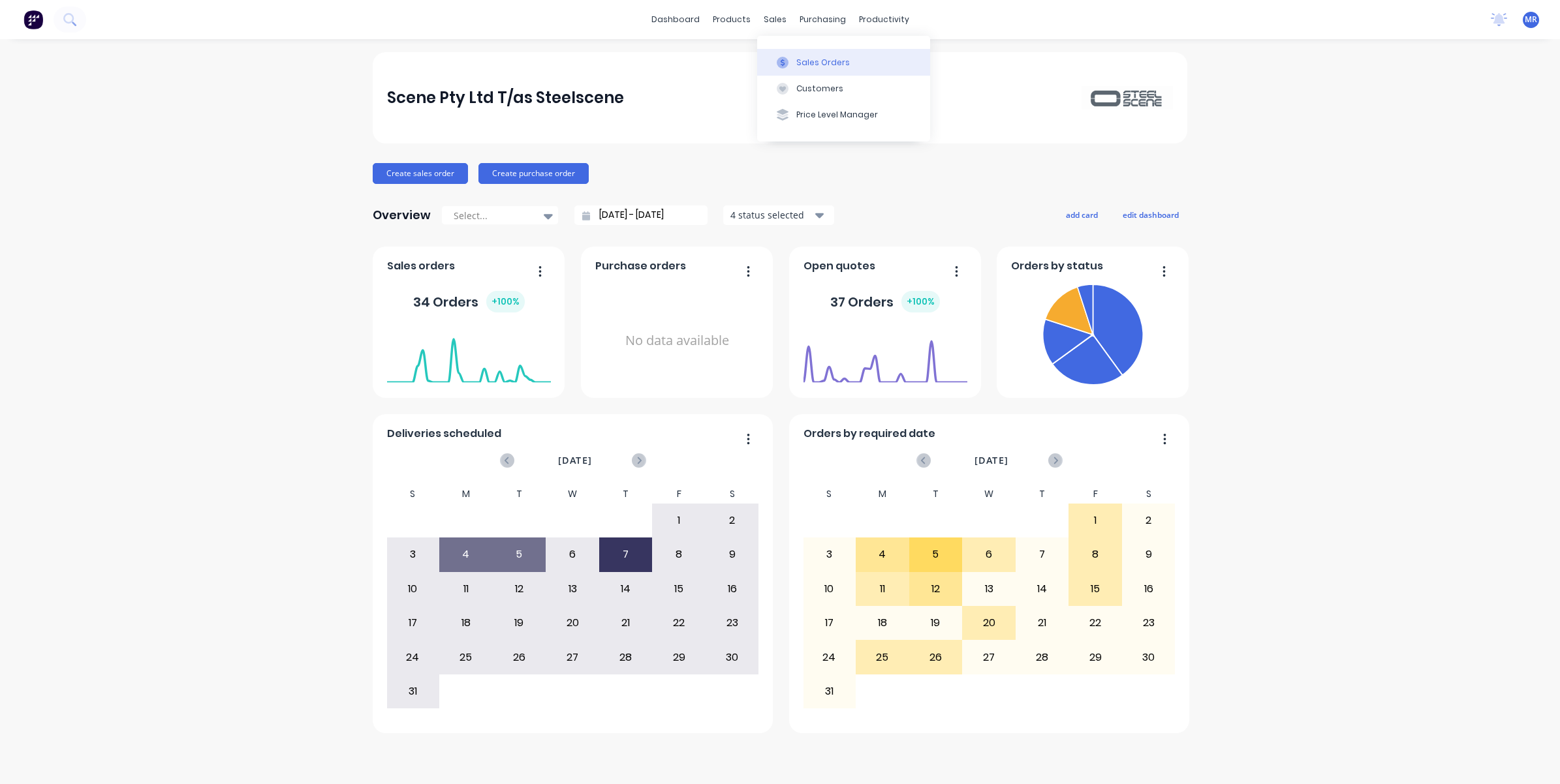
click at [804, 58] on div "Sales Orders" at bounding box center [823, 62] width 53 height 12
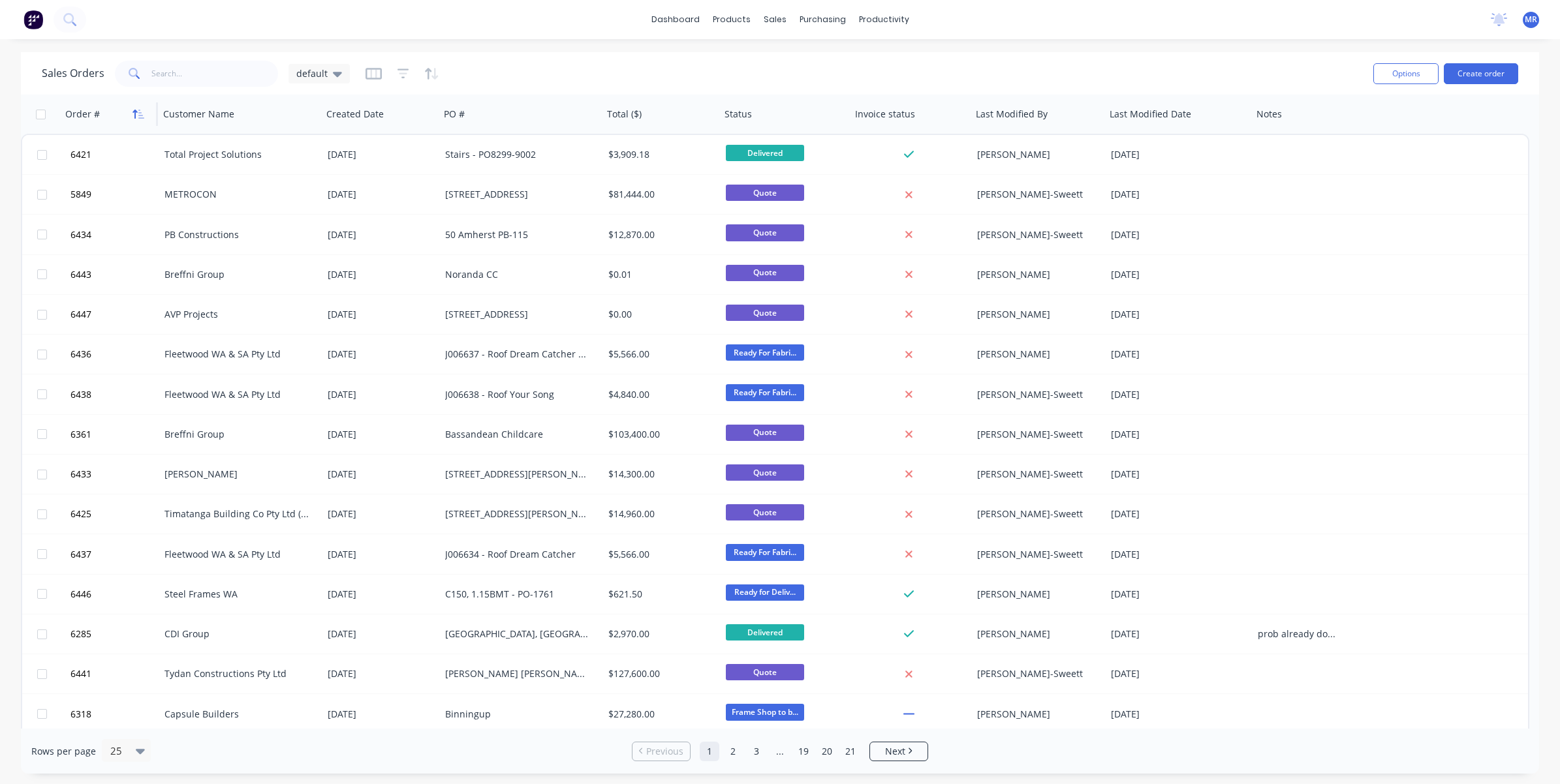
click at [141, 116] on icon "button" at bounding box center [141, 114] width 6 height 9
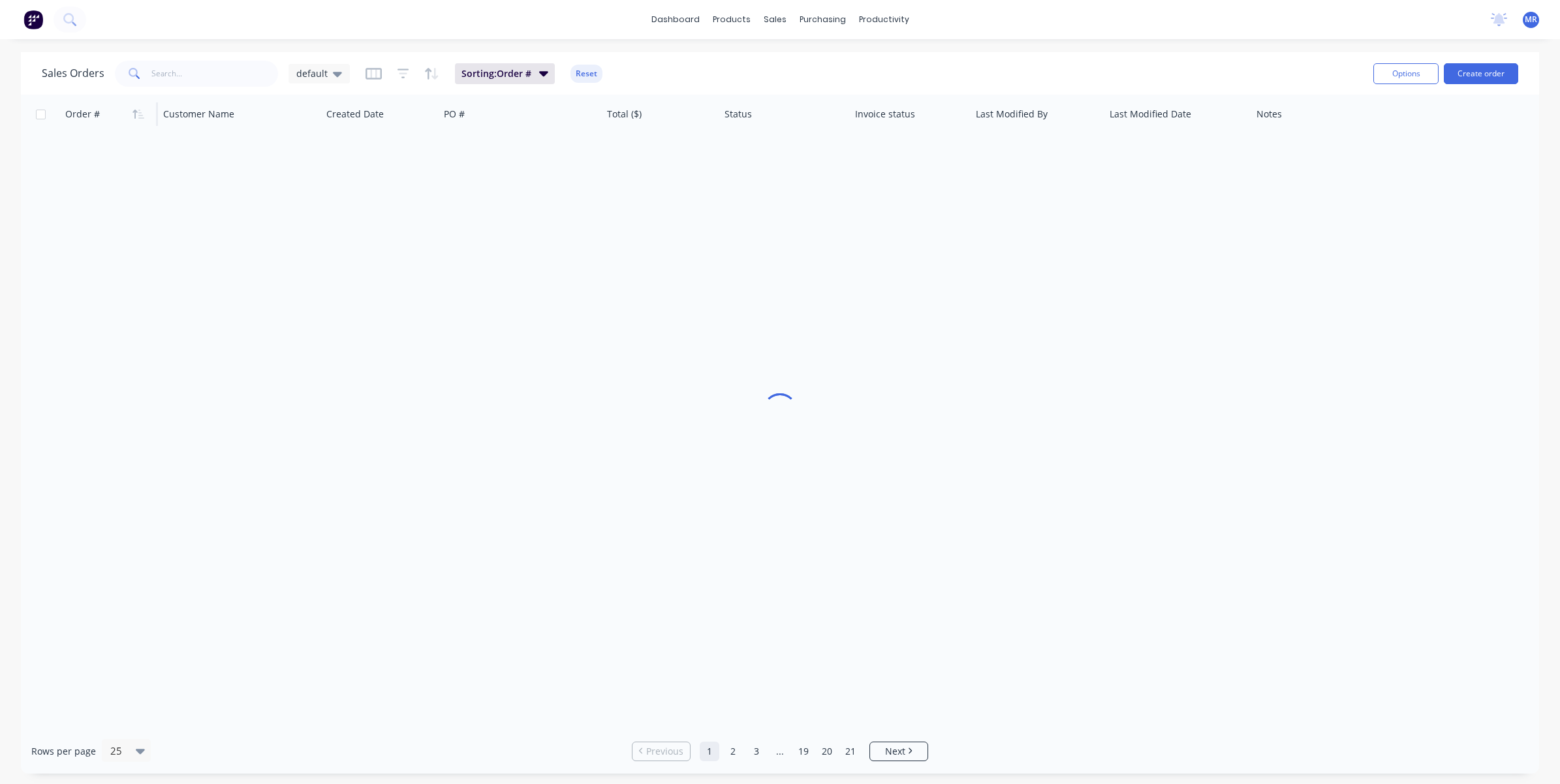
click at [141, 116] on icon "button" at bounding box center [141, 114] width 6 height 9
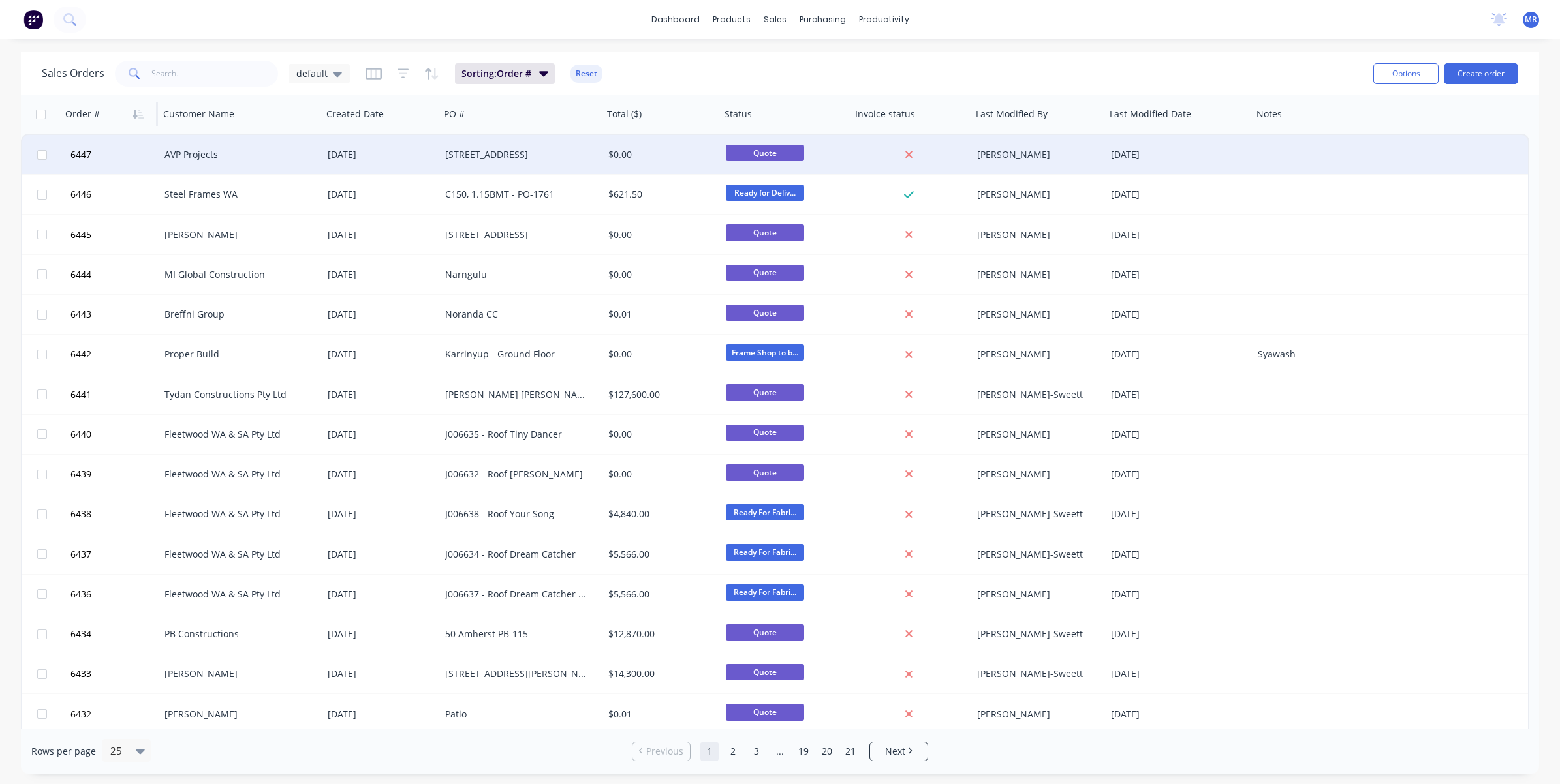
click at [530, 148] on div "[STREET_ADDRESS]" at bounding box center [517, 154] width 144 height 13
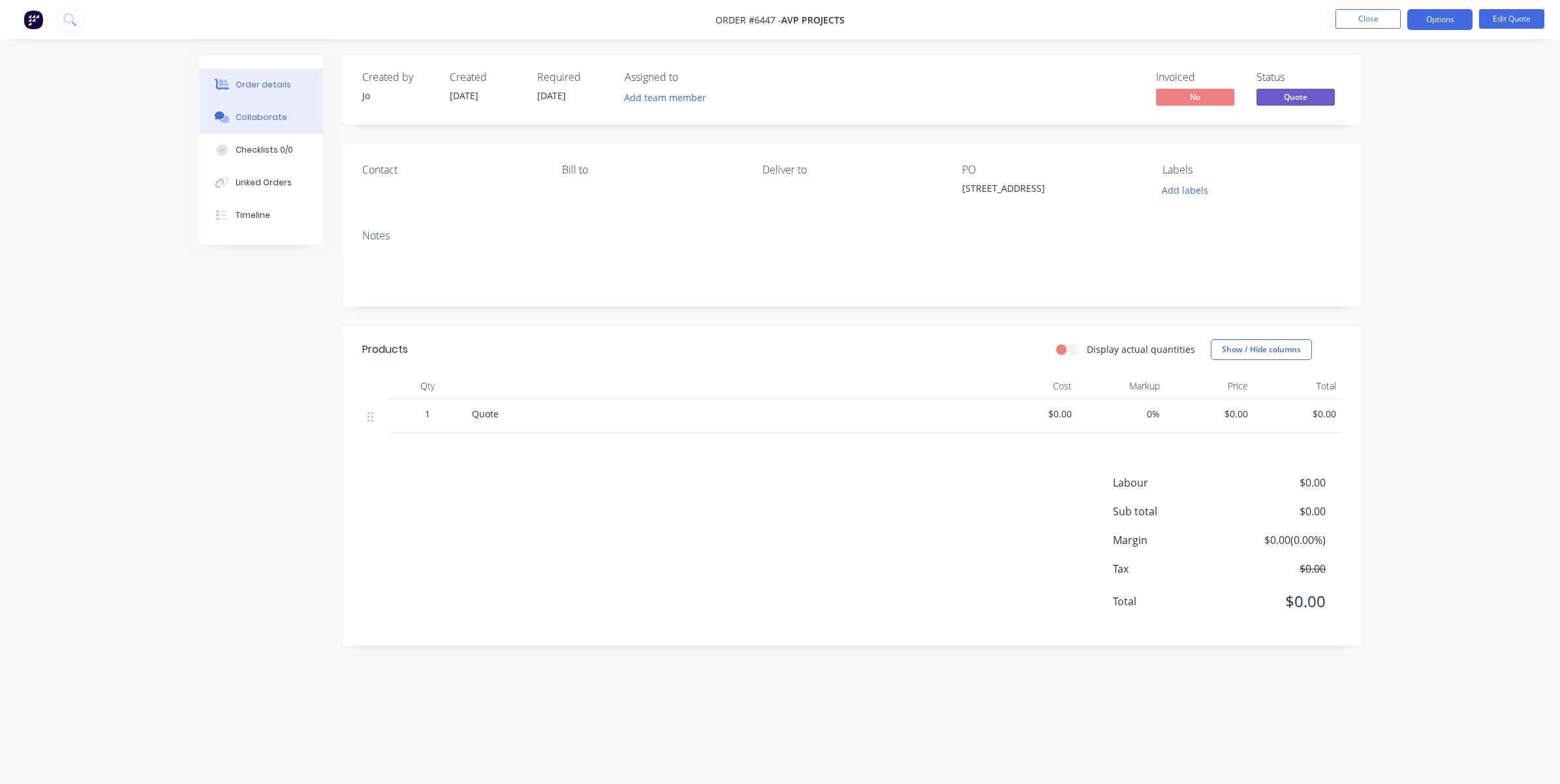
click at [285, 114] on button "Collaborate" at bounding box center [260, 117] width 124 height 33
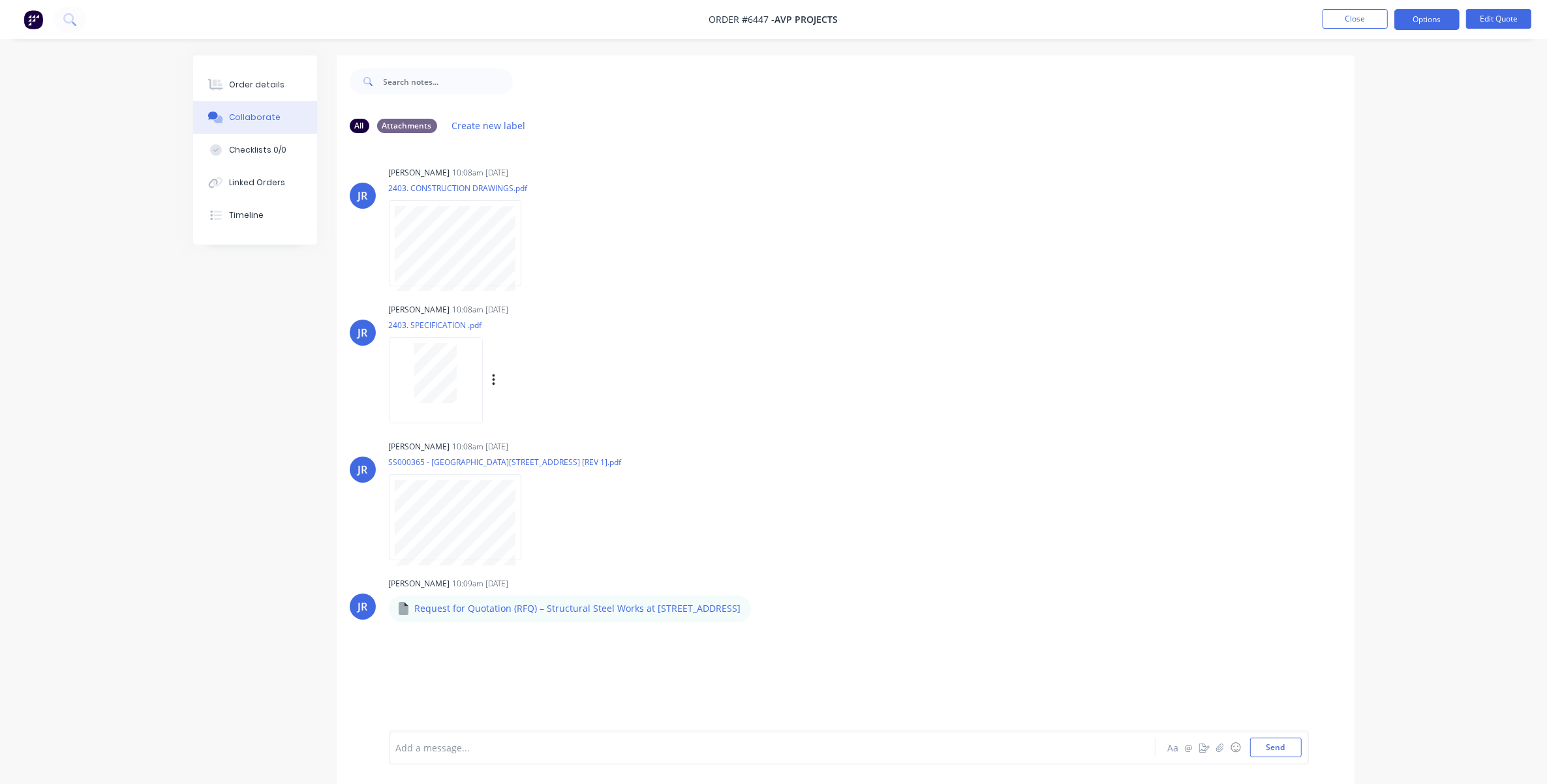
scroll to position [20, 0]
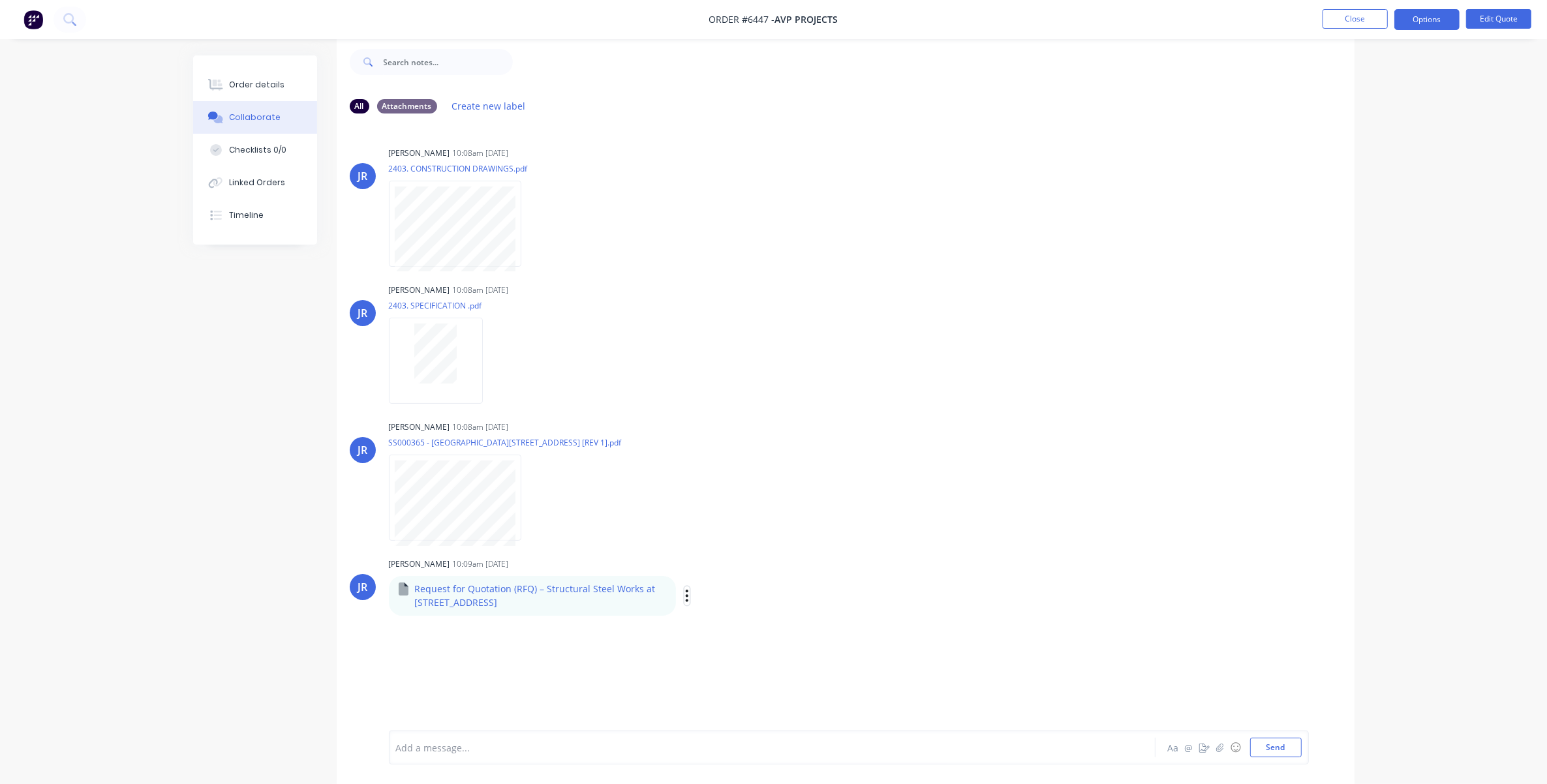
click at [689, 595] on icon "button" at bounding box center [687, 595] width 4 height 15
click at [749, 626] on button "Download" at bounding box center [774, 631] width 146 height 30
click at [1420, 190] on div "Order details Collaborate Checklists 0/0 Linked Orders Timeline Order details C…" at bounding box center [774, 382] width 1547 height 804
click at [1359, 21] on button "Close" at bounding box center [1355, 19] width 65 height 20
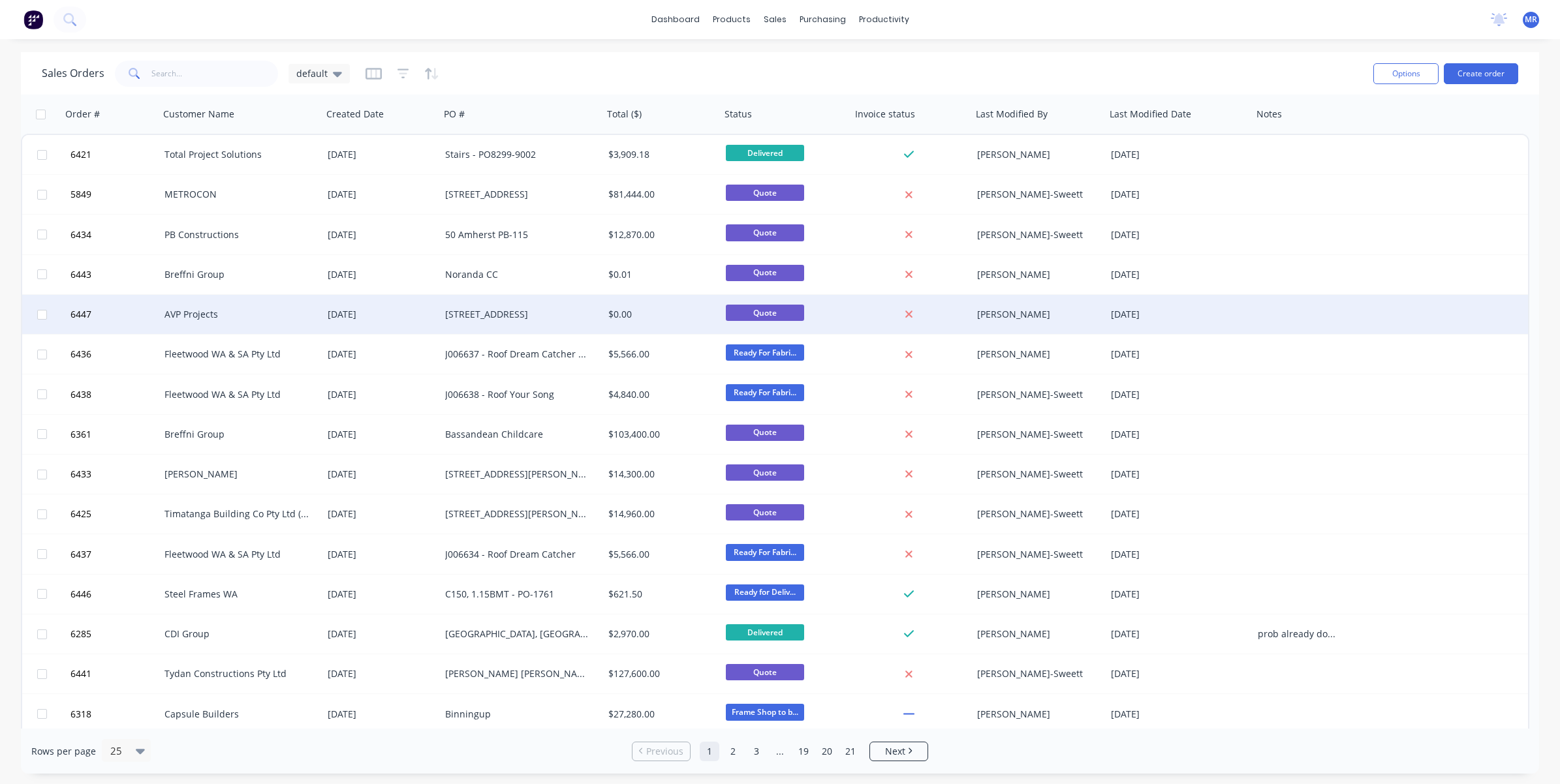
click at [463, 311] on div "[STREET_ADDRESS]" at bounding box center [517, 313] width 144 height 13
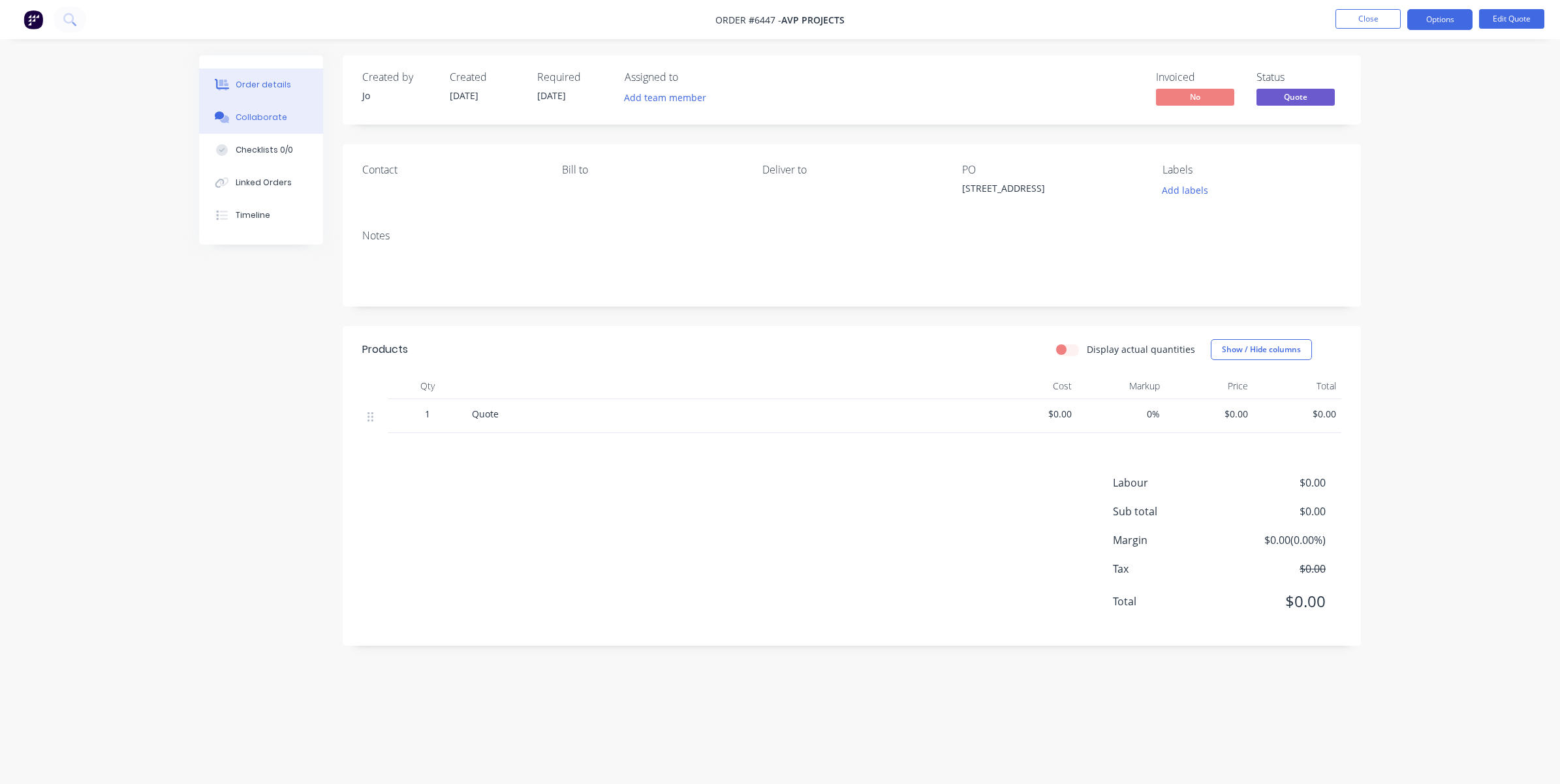
click at [276, 112] on div "Collaborate" at bounding box center [261, 118] width 51 height 12
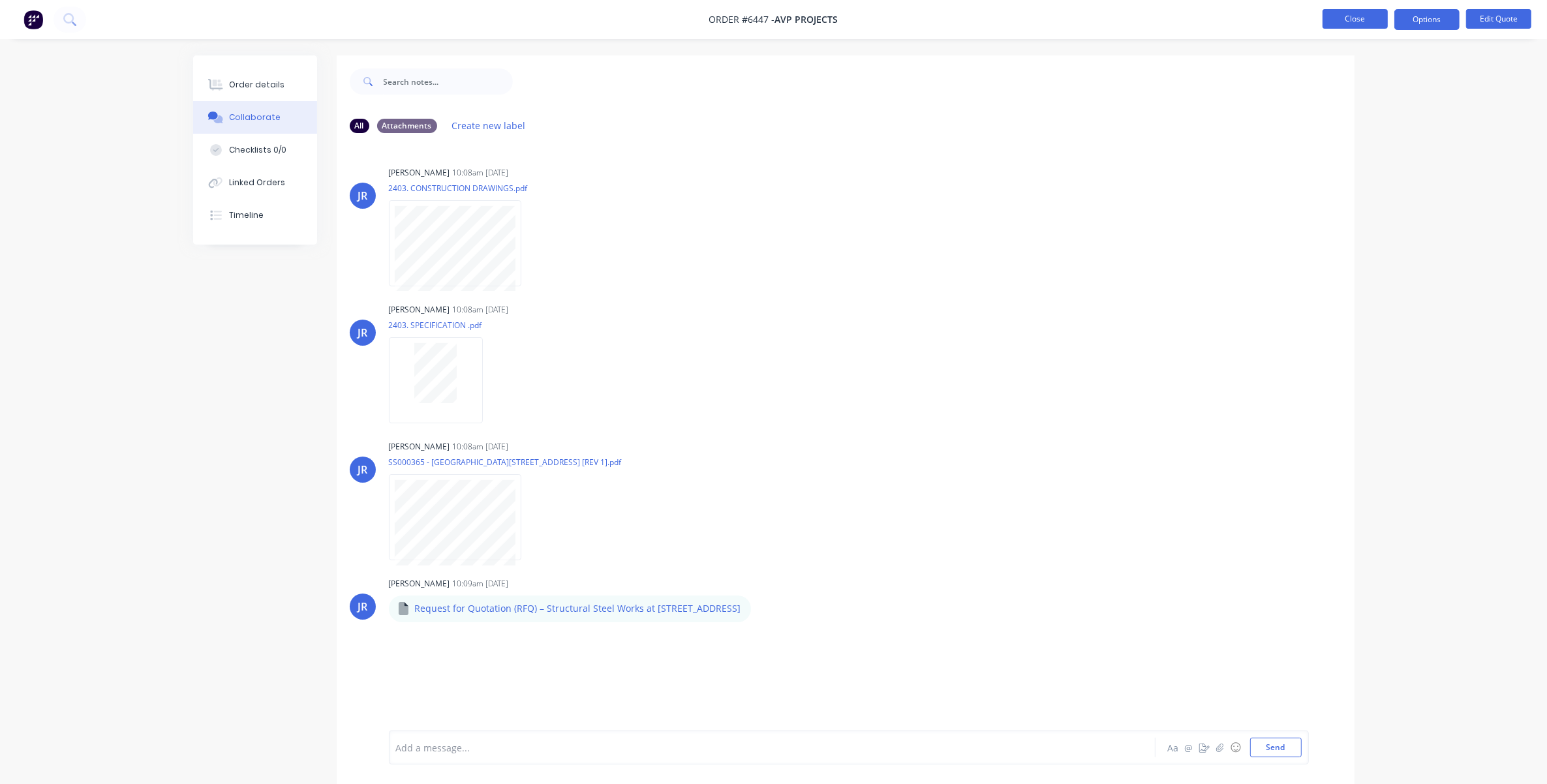
click at [1353, 17] on button "Close" at bounding box center [1355, 19] width 65 height 20
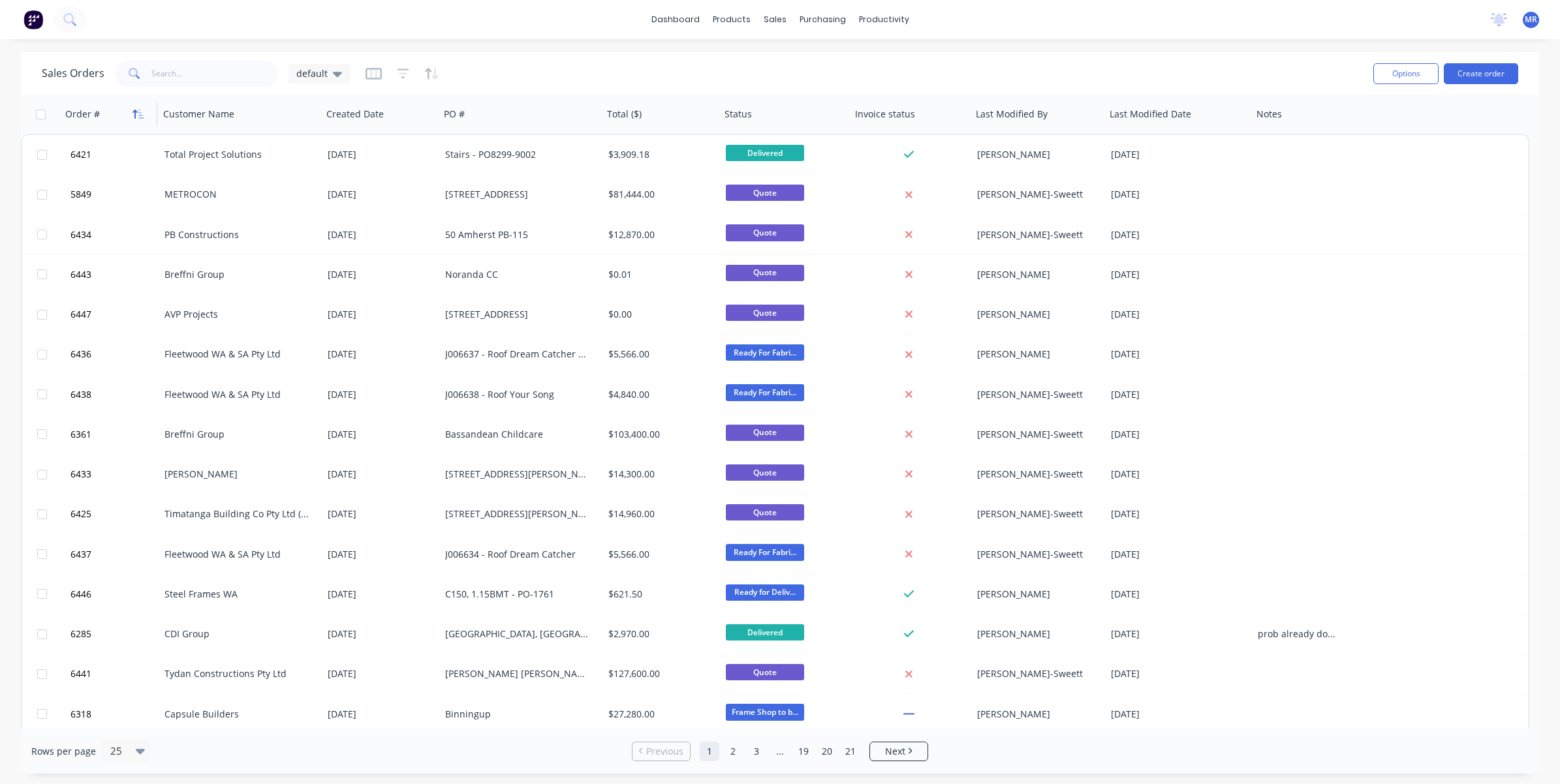
click at [136, 110] on icon "button" at bounding box center [136, 114] width 5 height 9
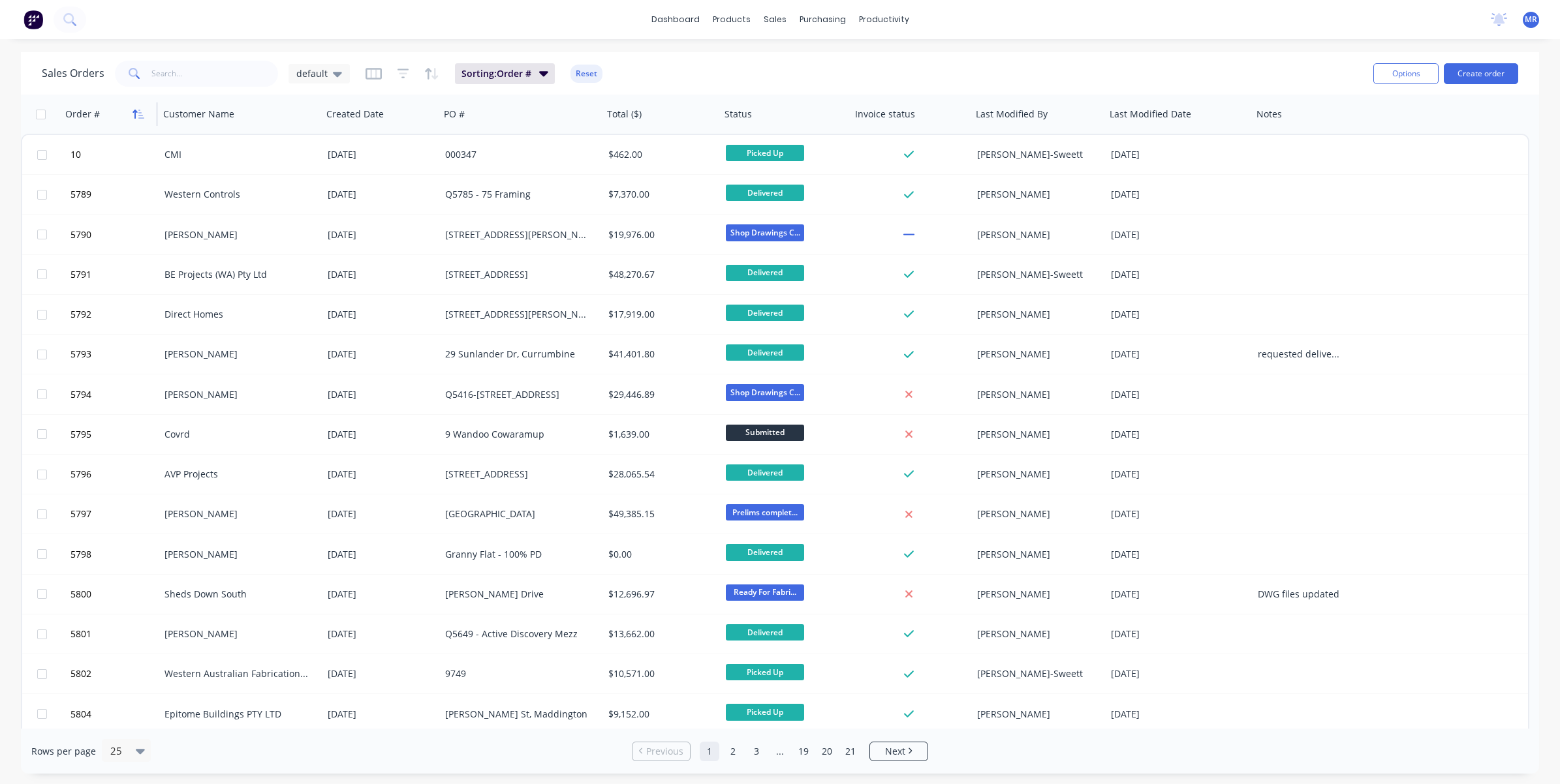
click at [134, 110] on icon "button" at bounding box center [138, 114] width 12 height 11
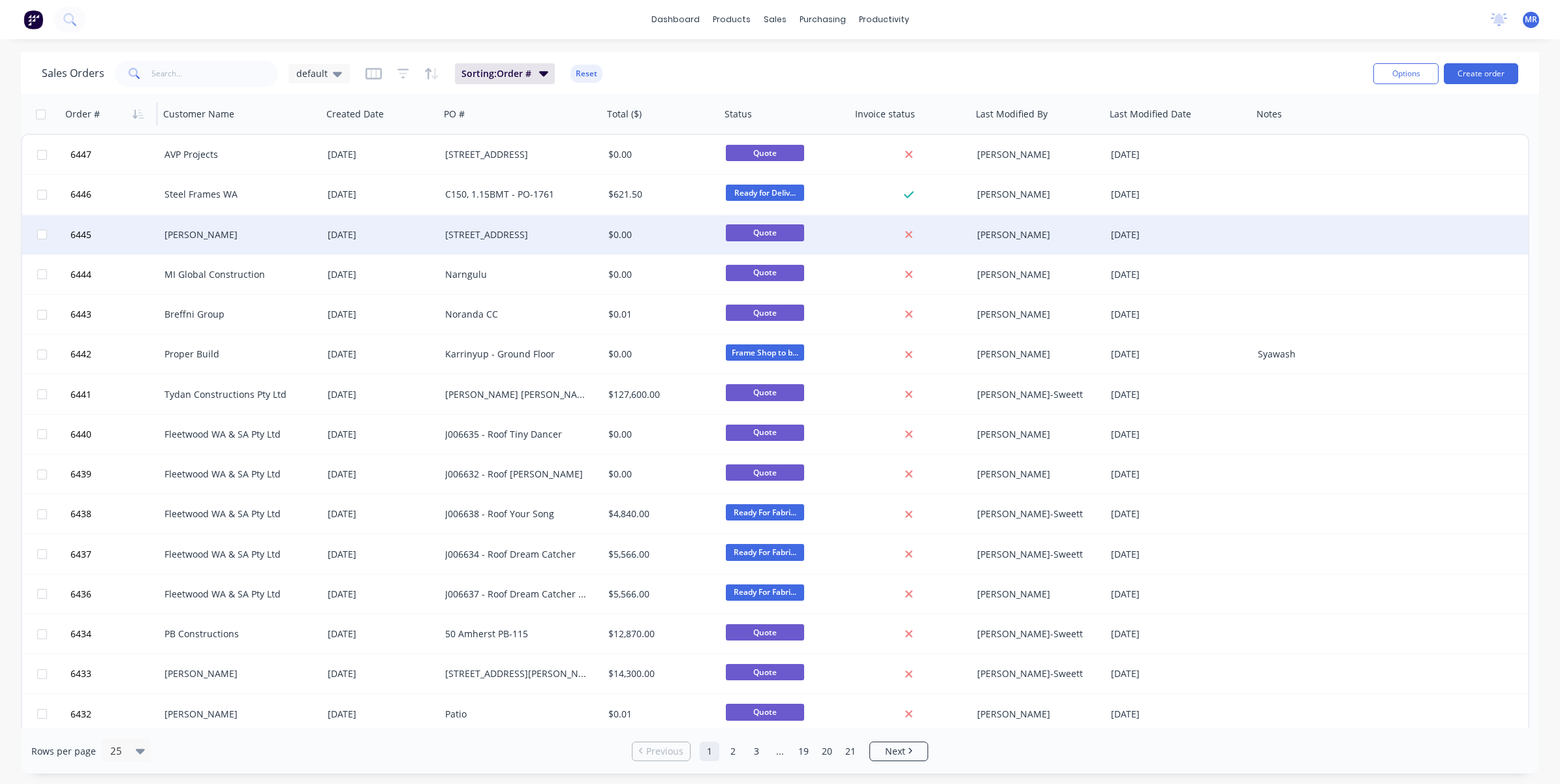
click at [498, 225] on div "[STREET_ADDRESS]" at bounding box center [521, 235] width 163 height 40
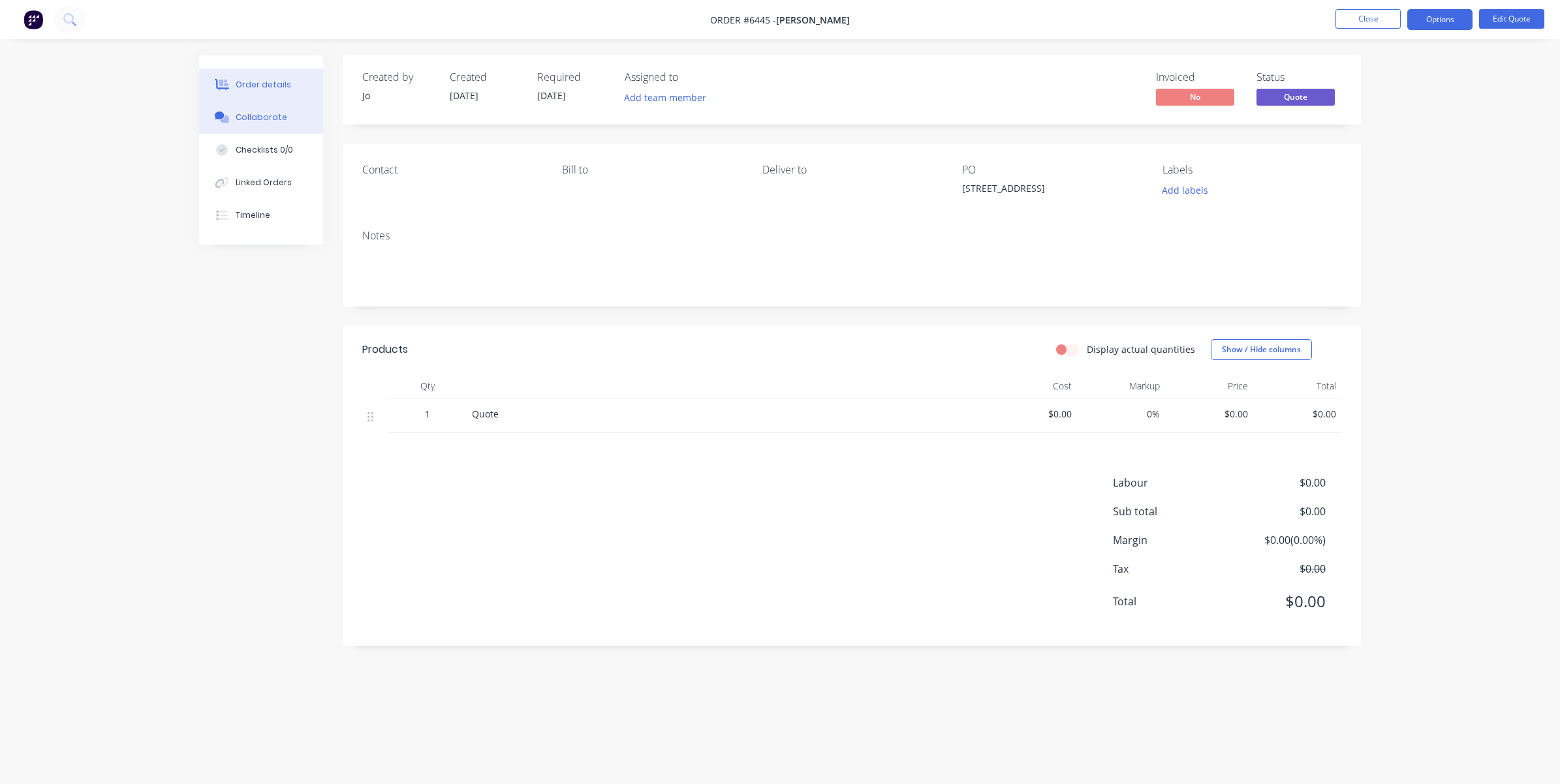
click at [262, 123] on div "Collaborate" at bounding box center [261, 118] width 51 height 12
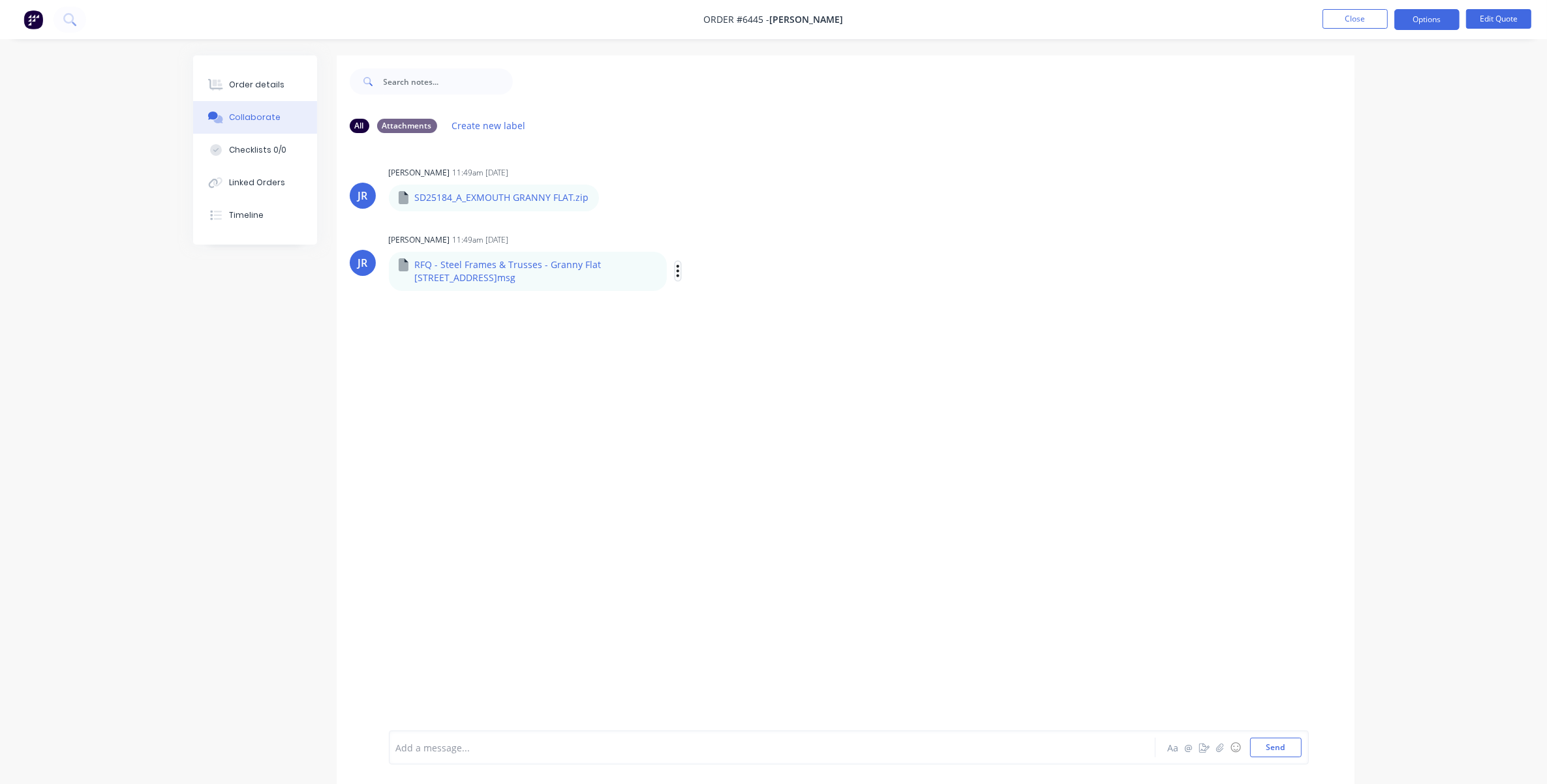
click at [677, 266] on icon "button" at bounding box center [679, 271] width 4 height 15
click at [726, 307] on button "Download" at bounding box center [765, 305] width 146 height 30
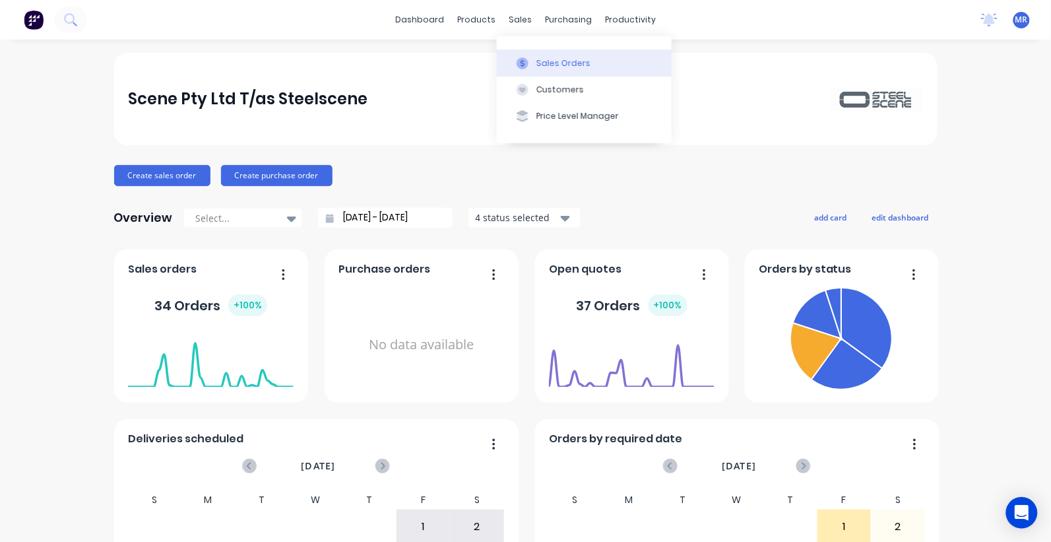
click at [531, 58] on div at bounding box center [523, 63] width 20 height 12
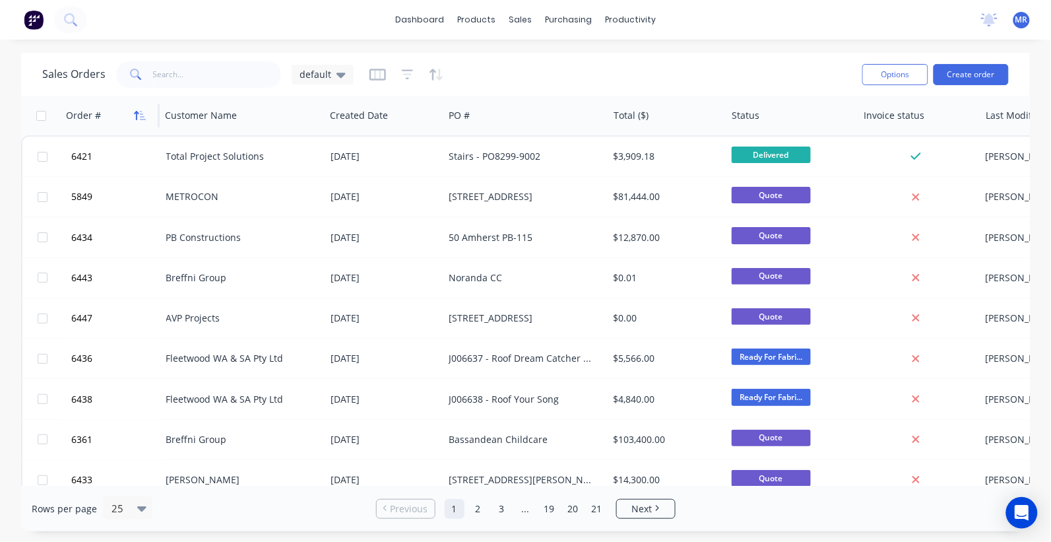
click at [139, 115] on icon "button" at bounding box center [140, 115] width 12 height 11
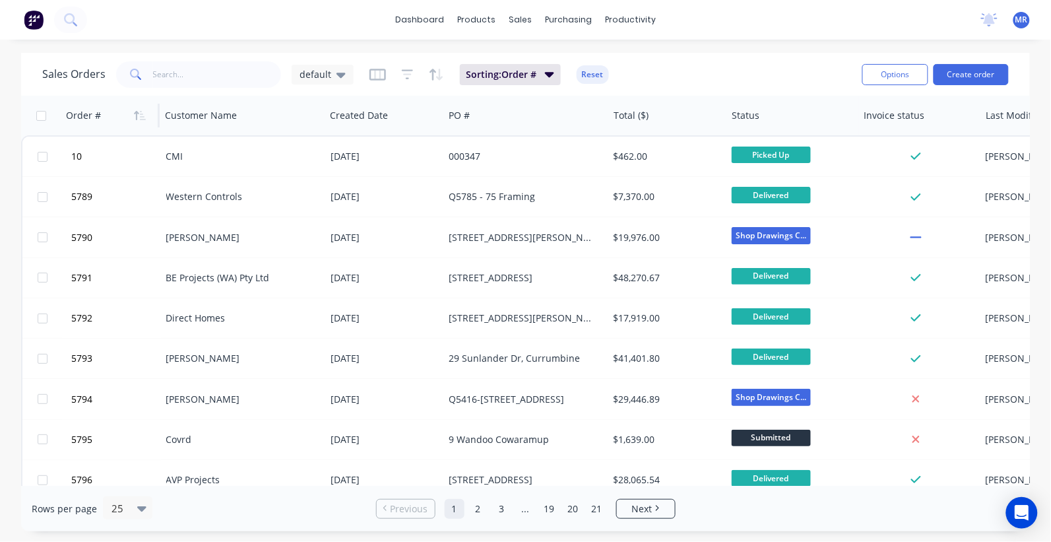
click at [139, 114] on icon "button" at bounding box center [140, 115] width 12 height 11
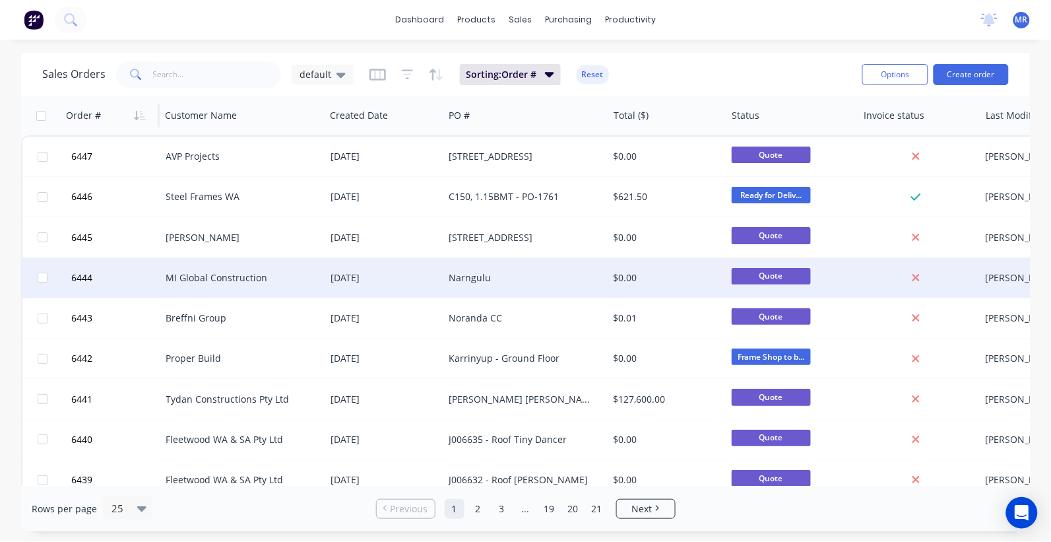
click at [482, 286] on div "Narngulu" at bounding box center [525, 278] width 164 height 40
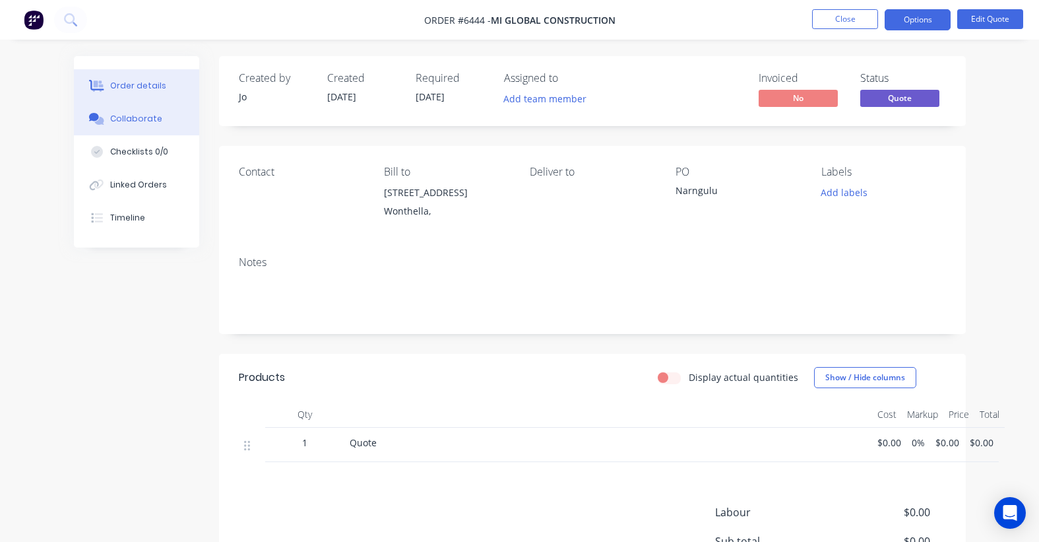
click at [115, 125] on button "Collaborate" at bounding box center [136, 118] width 125 height 33
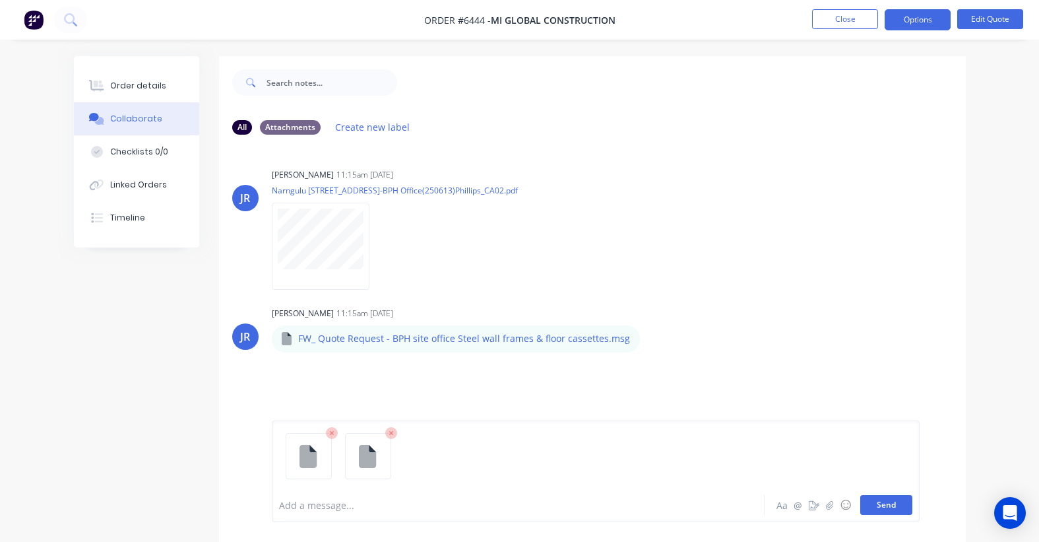
click at [885, 512] on button "Send" at bounding box center [886, 505] width 52 height 20
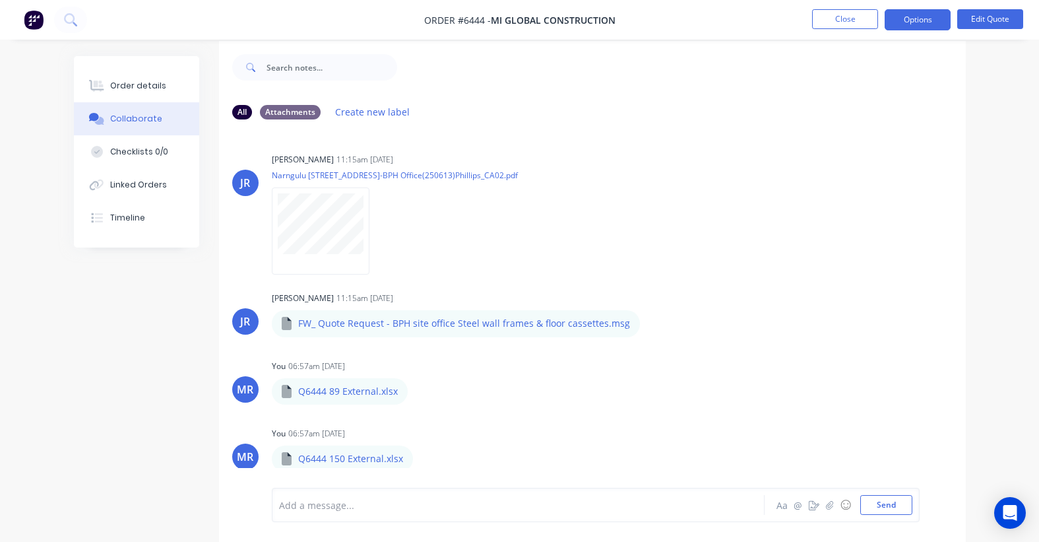
scroll to position [20, 0]
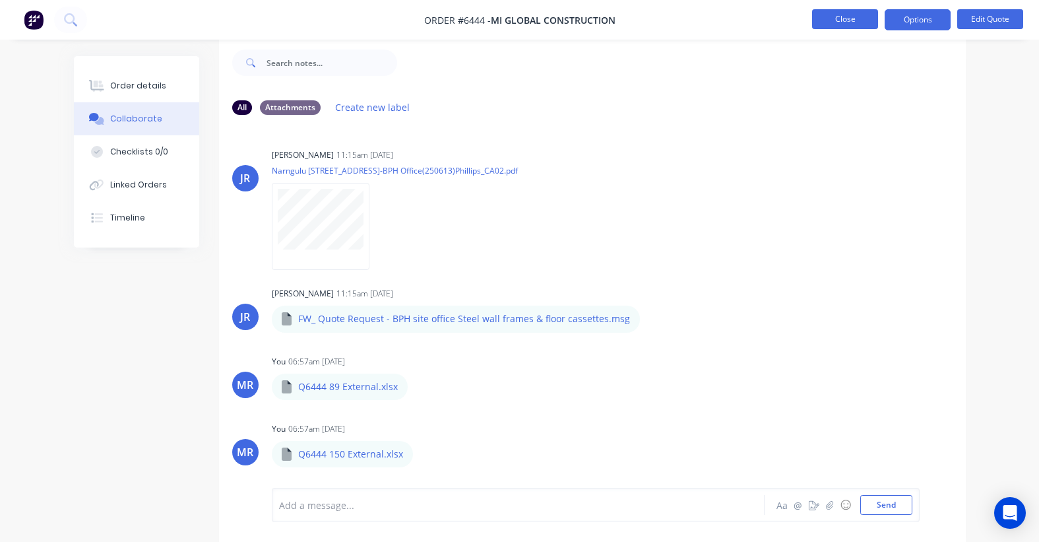
click at [863, 14] on button "Close" at bounding box center [845, 19] width 66 height 20
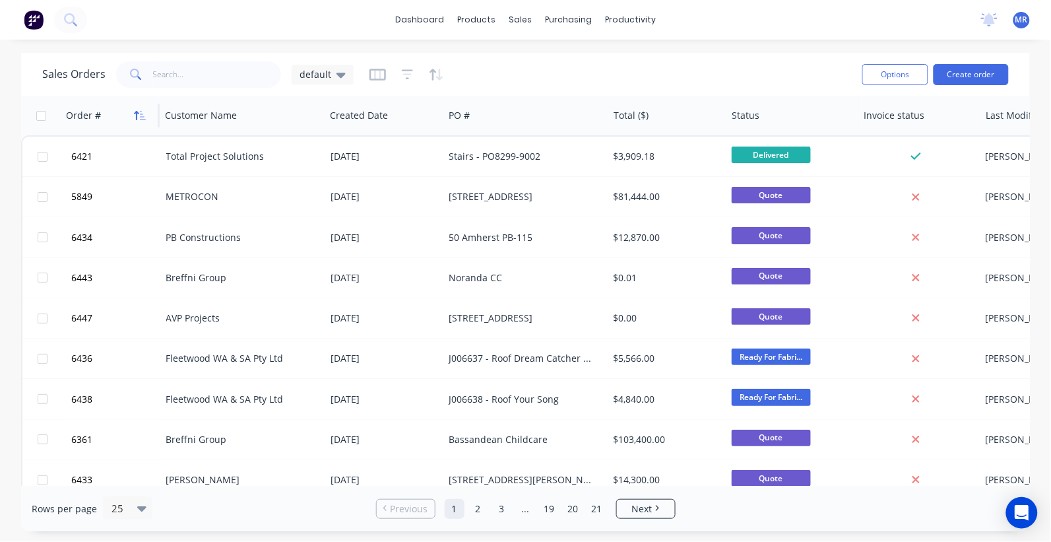
click at [142, 110] on icon "button" at bounding box center [140, 115] width 12 height 11
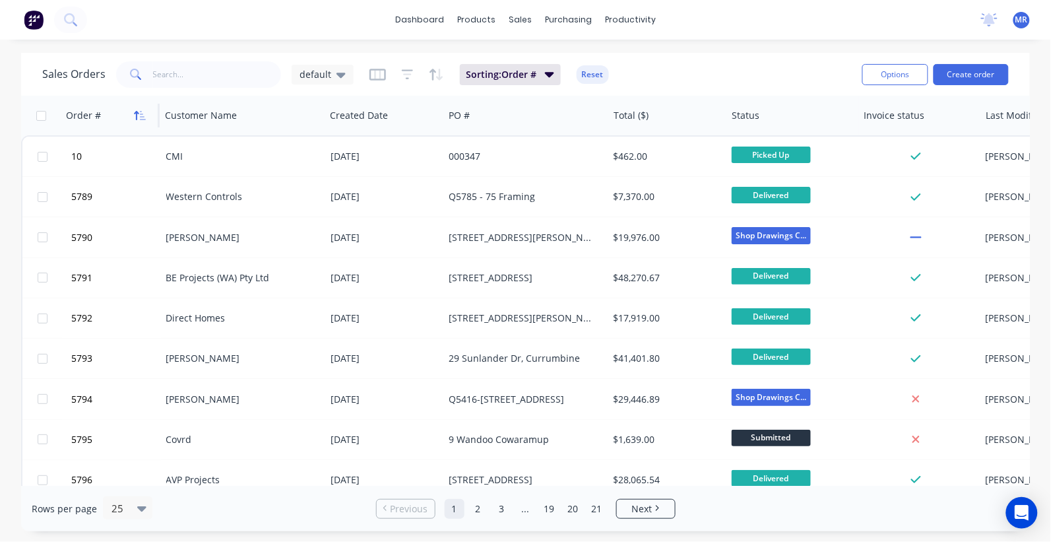
click at [137, 110] on icon "button" at bounding box center [140, 115] width 12 height 11
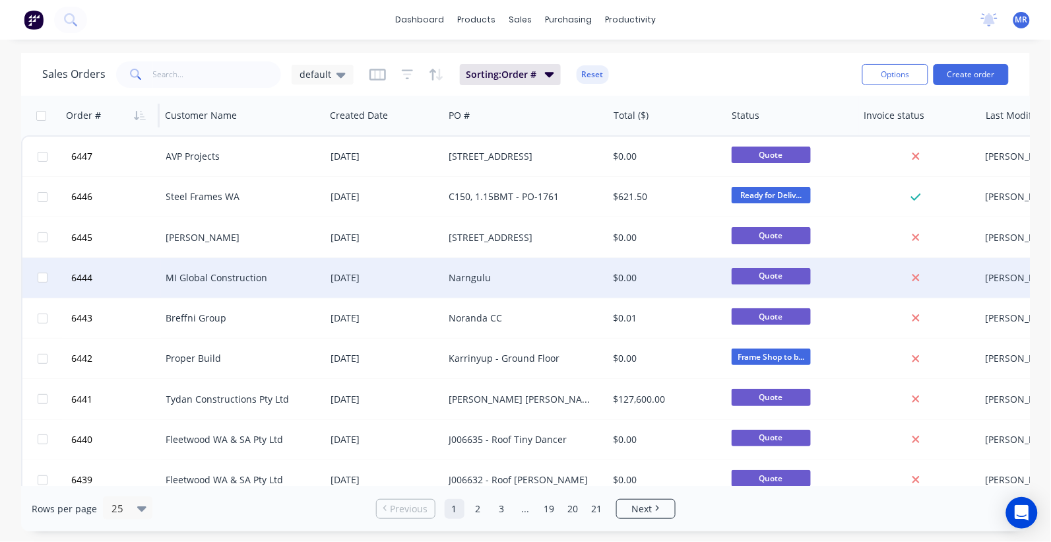
click at [262, 272] on div "MI Global Construction" at bounding box center [239, 277] width 146 height 13
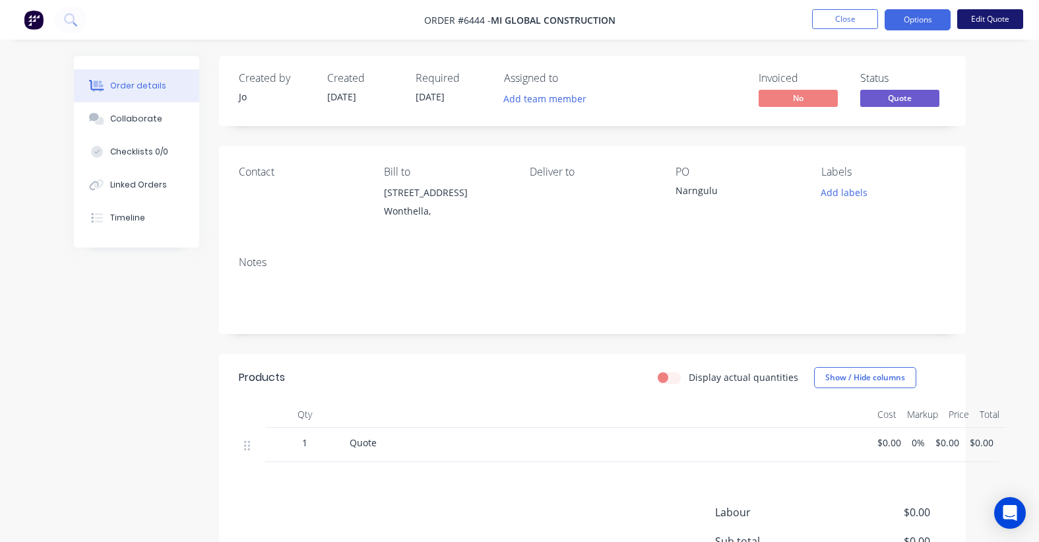
click at [978, 14] on button "Edit Quote" at bounding box center [990, 19] width 66 height 20
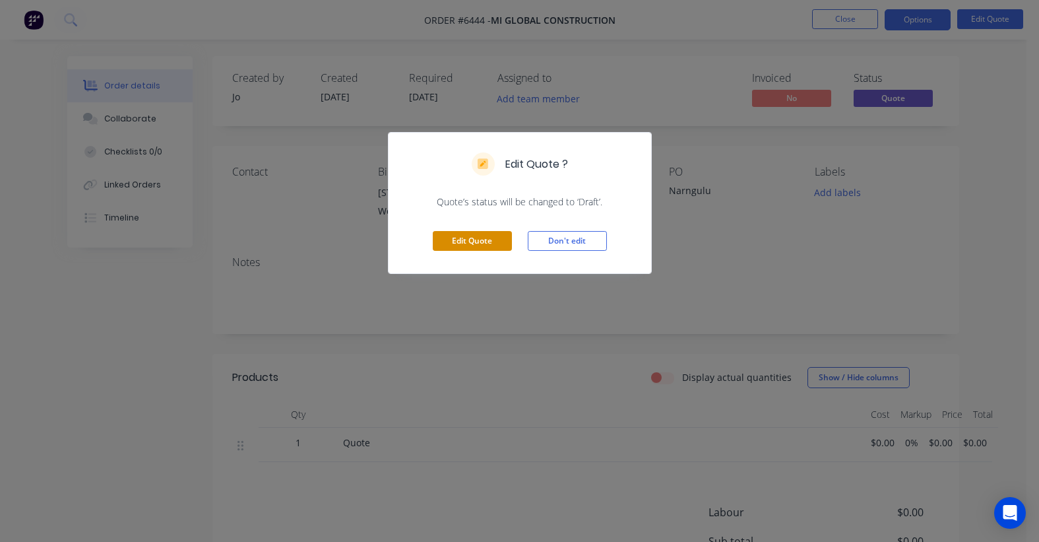
click at [464, 241] on button "Edit Quote" at bounding box center [472, 241] width 79 height 20
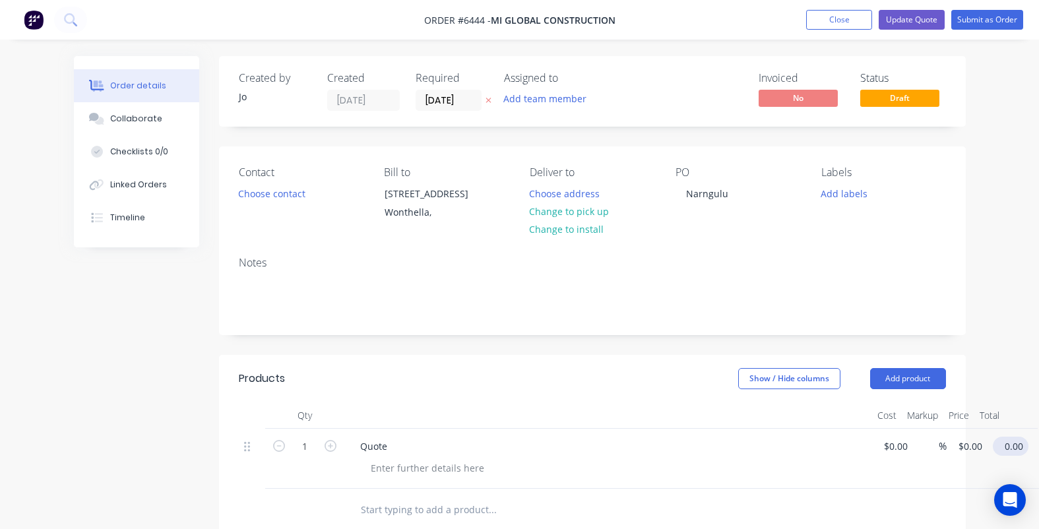
click at [1017, 449] on input "0.00" at bounding box center [1013, 446] width 30 height 19
type input "0.01"
type input "$0.01"
click at [620, 369] on div "Show / Hide columns Add product" at bounding box center [667, 378] width 557 height 21
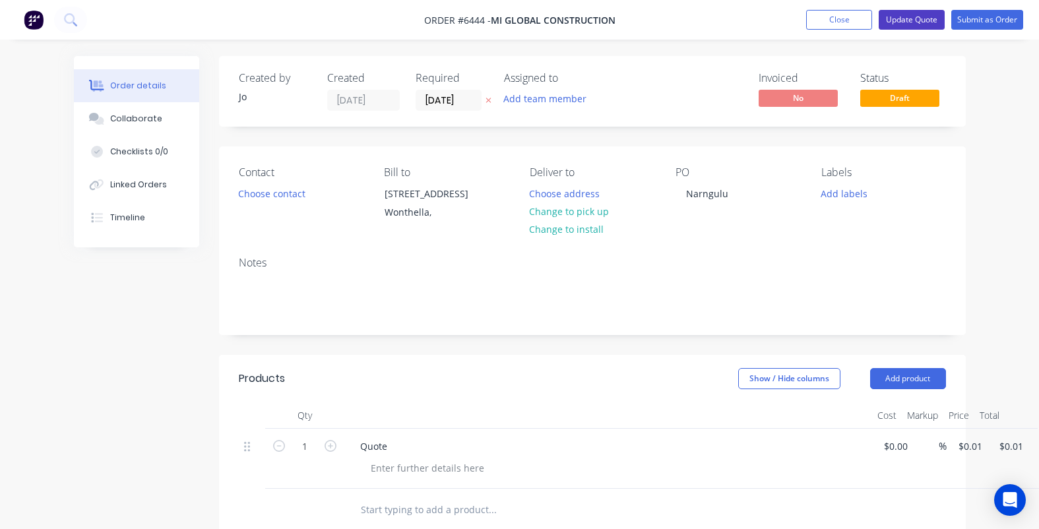
click at [918, 18] on button "Update Quote" at bounding box center [912, 20] width 66 height 20
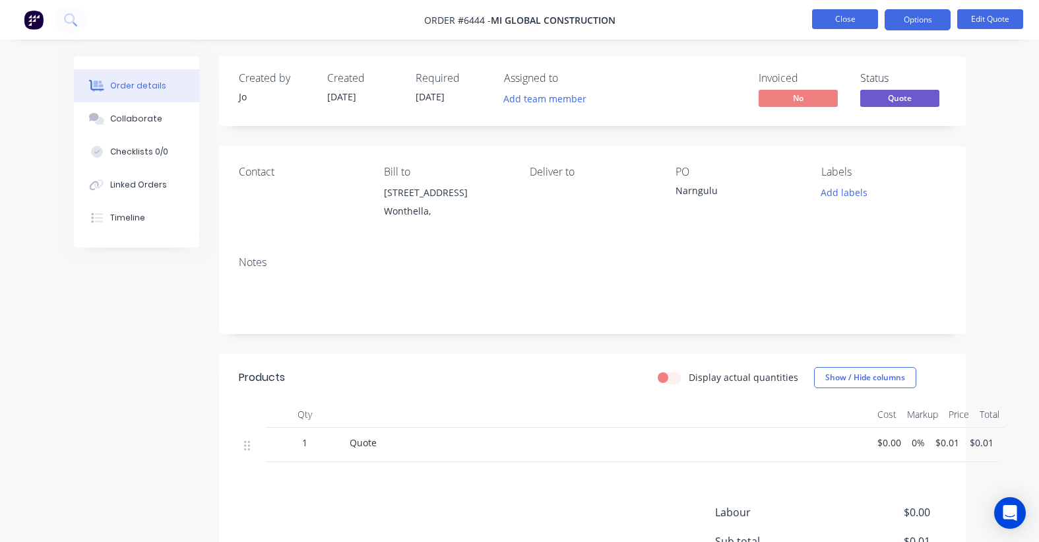
click at [843, 16] on button "Close" at bounding box center [845, 19] width 66 height 20
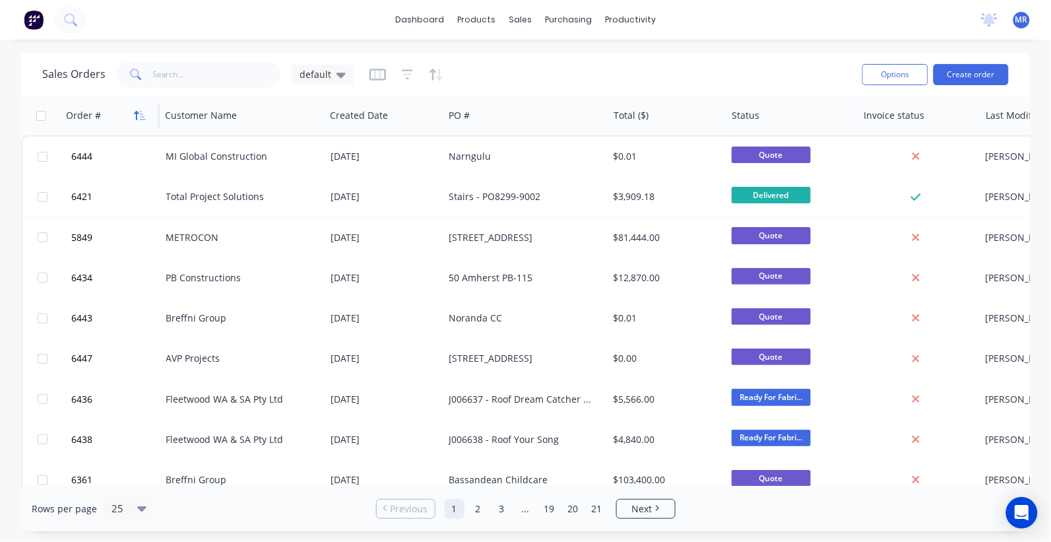
click at [141, 117] on icon "button" at bounding box center [143, 115] width 6 height 9
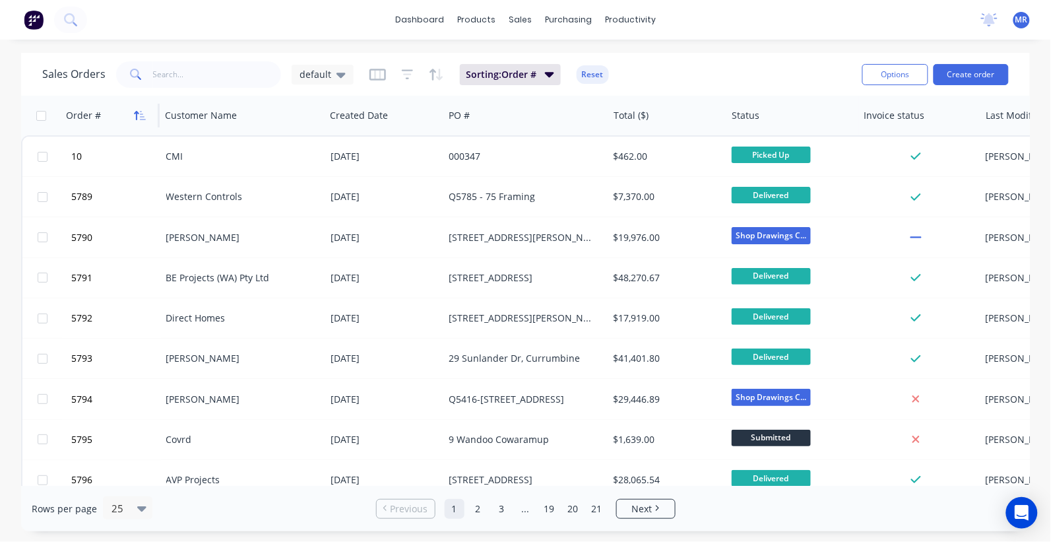
click at [139, 114] on icon "button" at bounding box center [140, 115] width 12 height 11
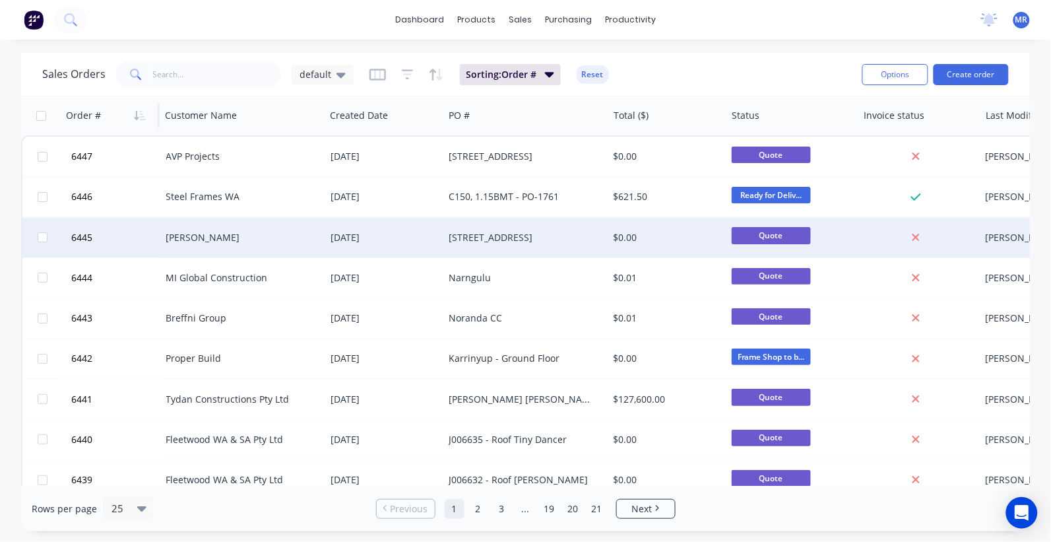
click at [208, 238] on div "[PERSON_NAME]" at bounding box center [239, 237] width 146 height 13
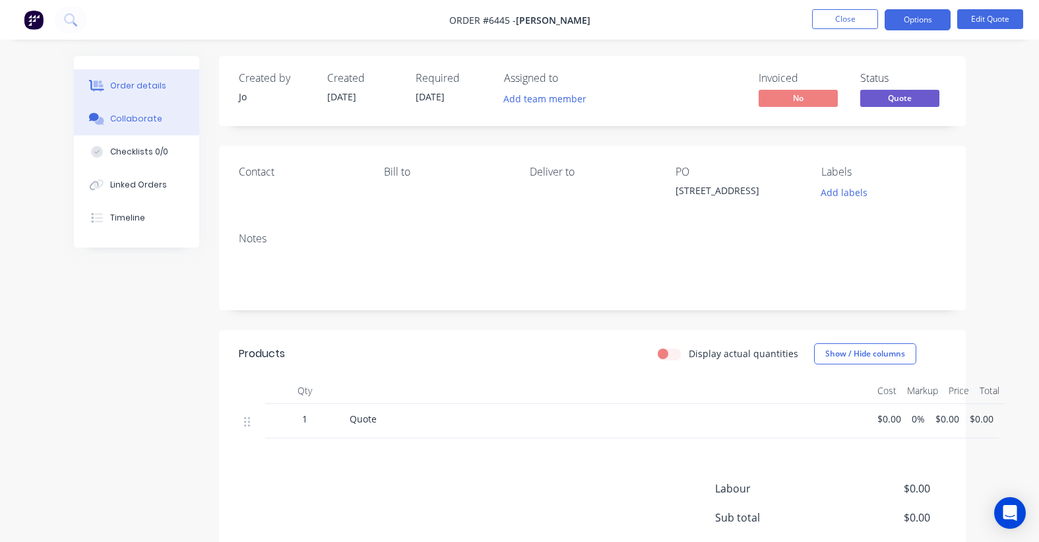
drag, startPoint x: 120, startPoint y: 109, endPoint x: 133, endPoint y: 123, distance: 19.1
click at [120, 110] on button "Collaborate" at bounding box center [136, 118] width 125 height 33
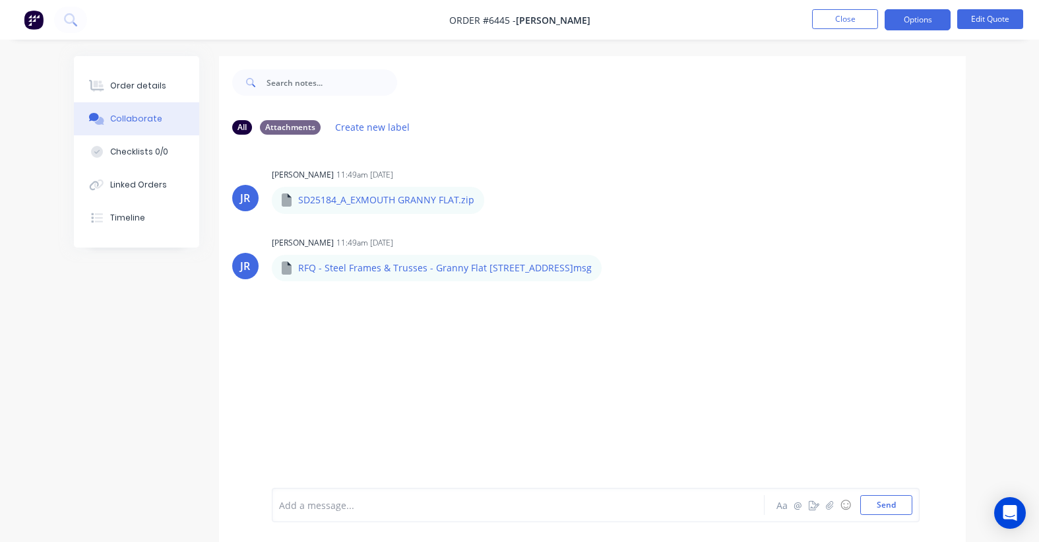
click at [1002, 271] on div "Order details Collaborate Checklists 0/0 Linked Orders Timeline Order details C…" at bounding box center [519, 280] width 1039 height 561
click at [832, 24] on button "Close" at bounding box center [845, 19] width 66 height 20
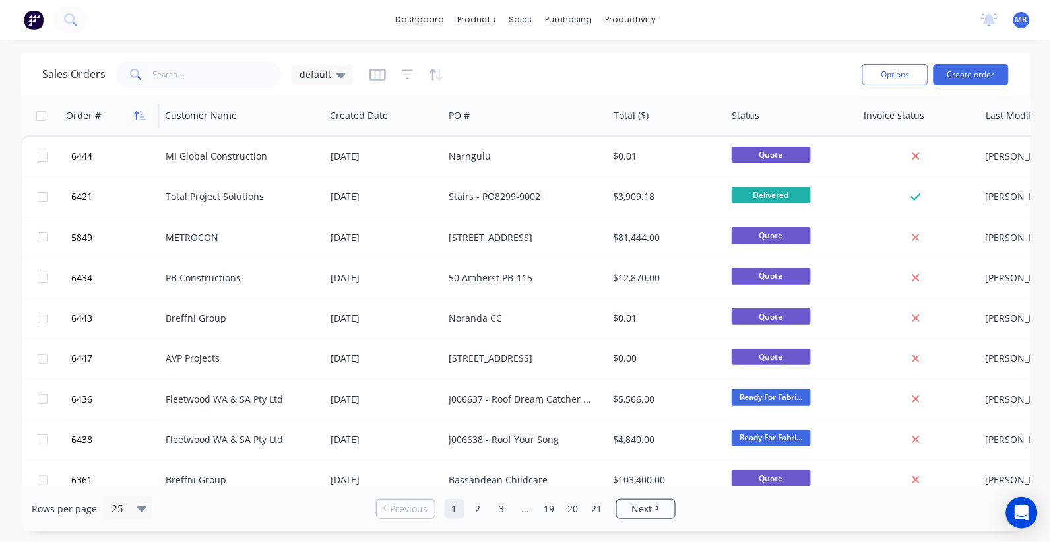
click at [137, 117] on icon "button" at bounding box center [140, 115] width 12 height 11
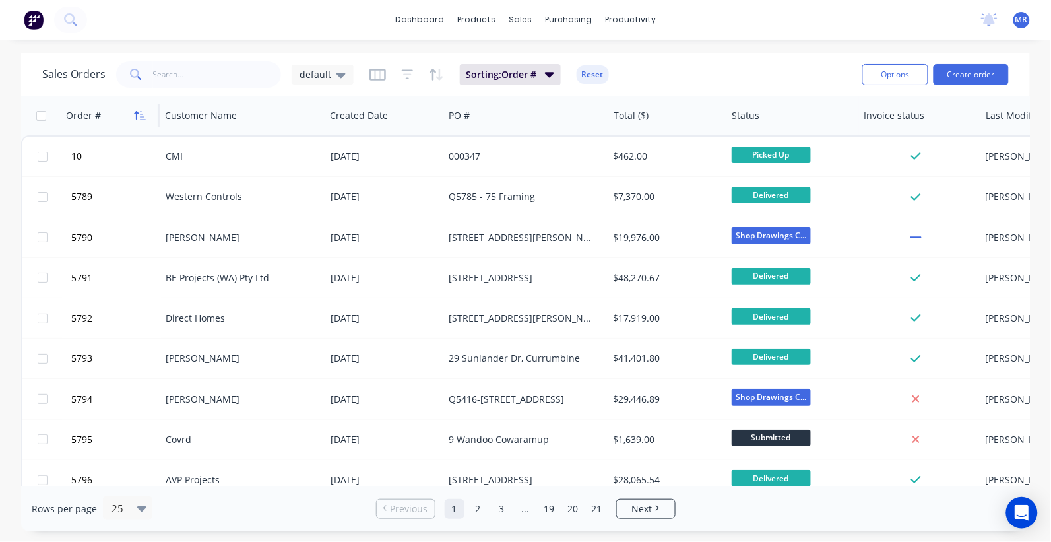
click at [137, 116] on icon "button" at bounding box center [140, 115] width 12 height 11
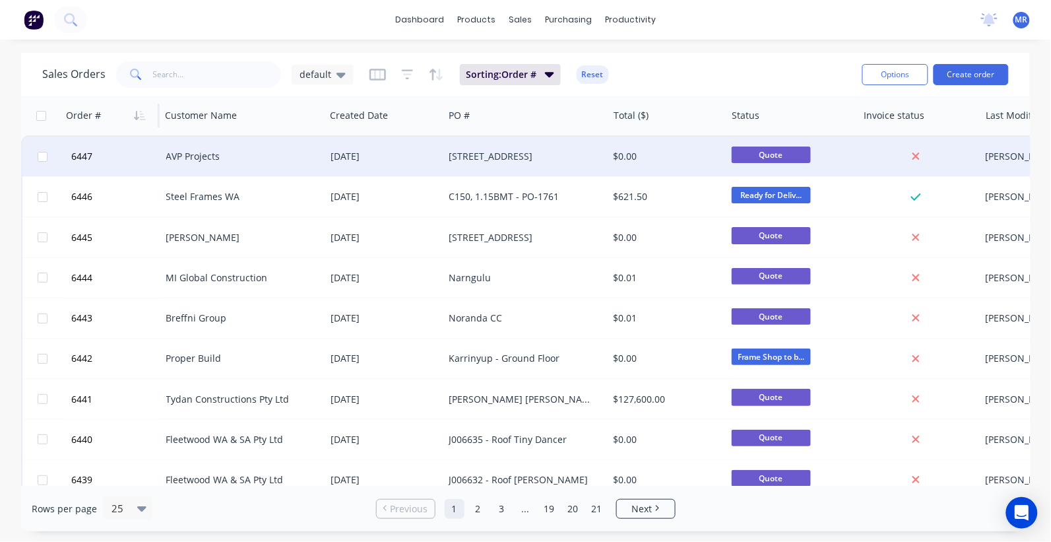
click at [202, 165] on div "AVP Projects" at bounding box center [243, 157] width 164 height 40
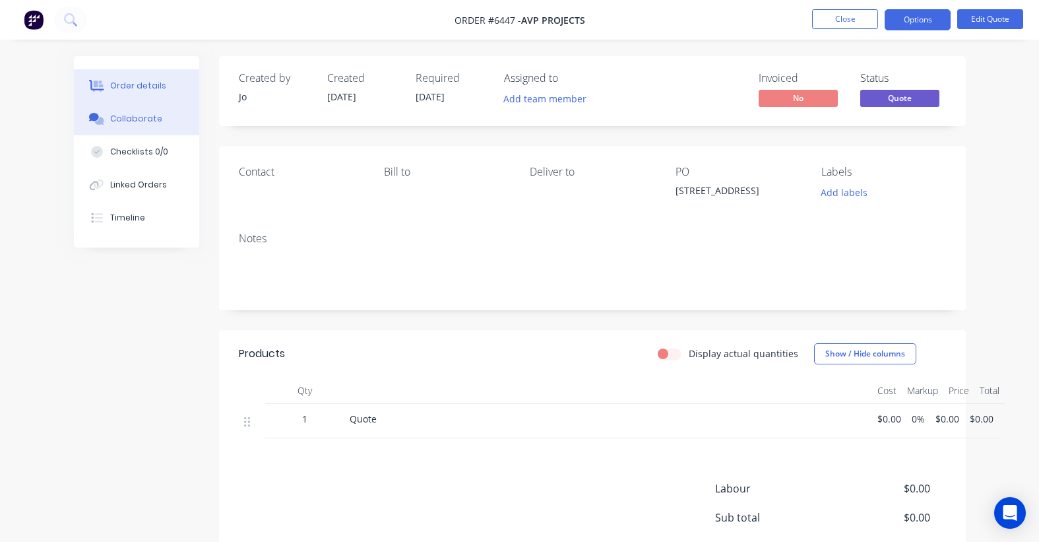
click at [141, 127] on button "Collaborate" at bounding box center [136, 118] width 125 height 33
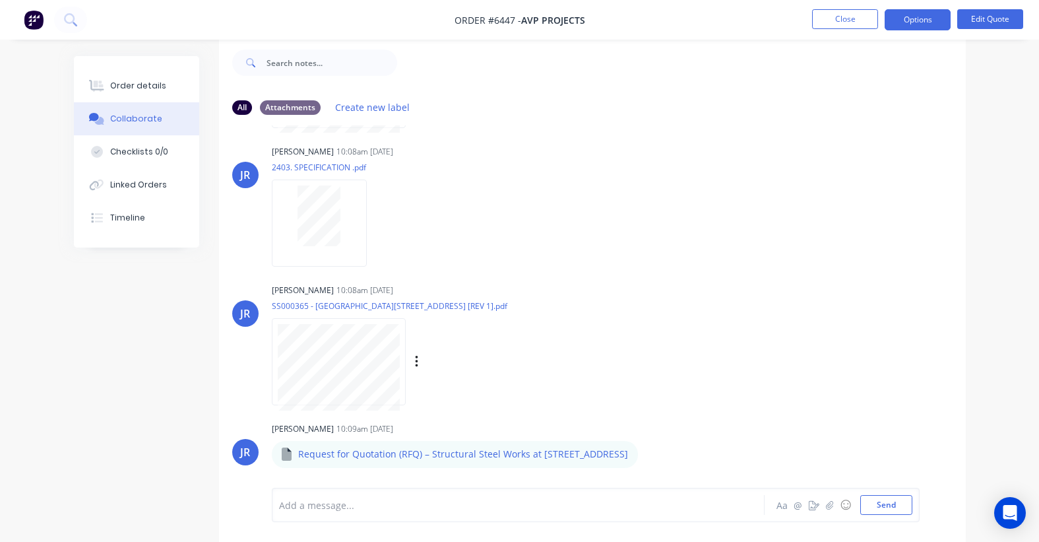
scroll to position [20, 0]
drag, startPoint x: 632, startPoint y: 282, endPoint x: 622, endPoint y: 282, distance: 9.9
click at [625, 282] on div "[PERSON_NAME] 10:08am [DATE] SS000365 - [GEOGRAPHIC_DATA][STREET_ADDRESS] [REV …" at bounding box center [477, 339] width 411 height 119
